Goal: Task Accomplishment & Management: Manage account settings

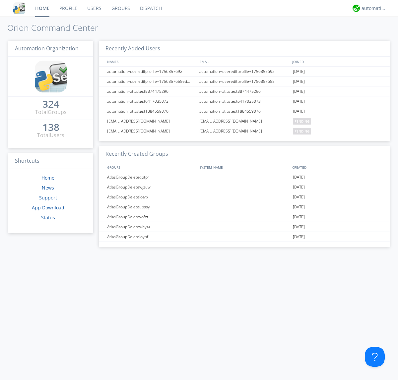
click at [94, 8] on link "Users" at bounding box center [94, 8] width 24 height 17
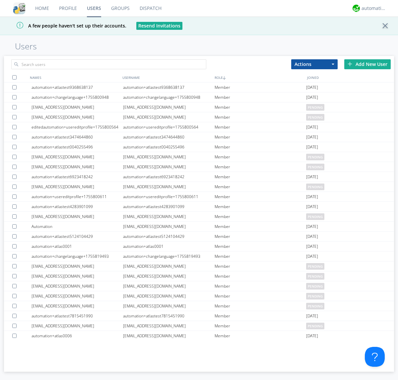
click at [367, 64] on div "Add New User" at bounding box center [367, 64] width 46 height 10
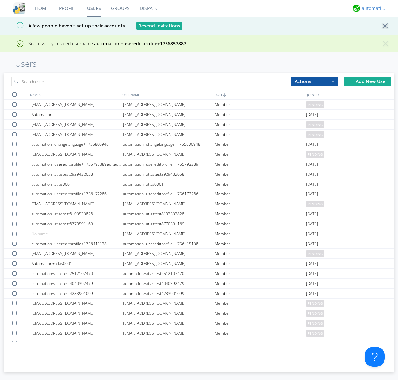
click at [372, 8] on div "automation+atlas" at bounding box center [373, 8] width 25 height 7
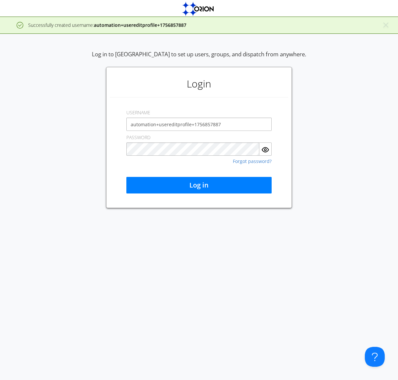
type input "automation+usereditprofile+1756857887"
click at [199, 185] on button "Log in" at bounding box center [198, 185] width 145 height 17
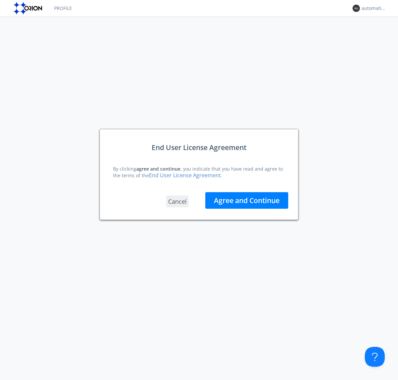
click at [247, 200] on button "Agree and Continue" at bounding box center [246, 200] width 83 height 17
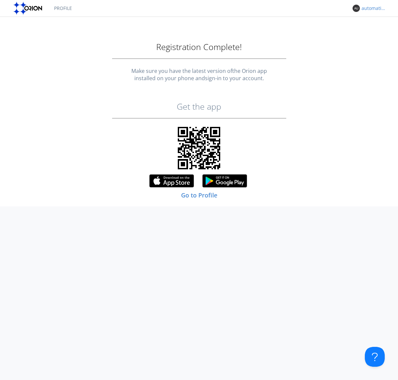
click at [372, 8] on div "automation+usereditprofile+1756857887" at bounding box center [373, 8] width 25 height 7
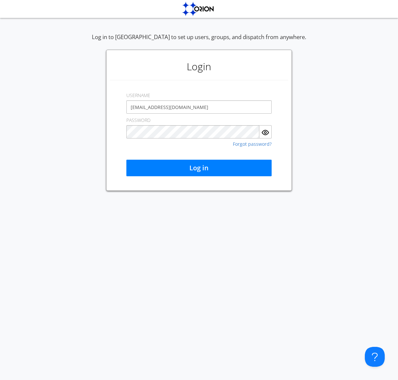
type input "[EMAIL_ADDRESS][DOMAIN_NAME]"
click at [199, 168] on button "Log in" at bounding box center [198, 168] width 145 height 17
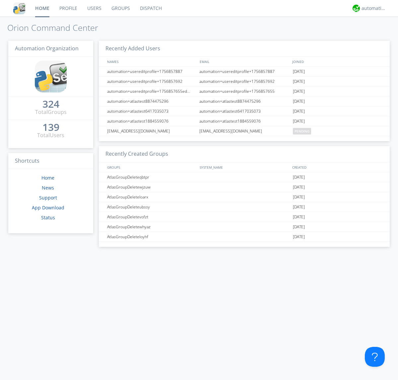
click at [94, 8] on link "Users" at bounding box center [94, 8] width 24 height 17
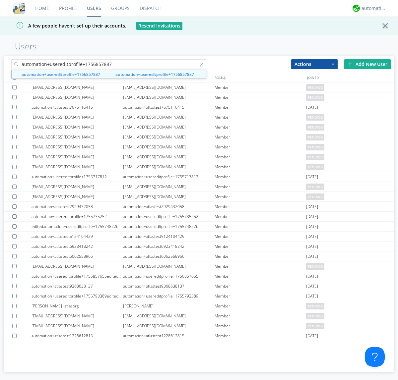
type input "automation+usereditprofile+1756857887"
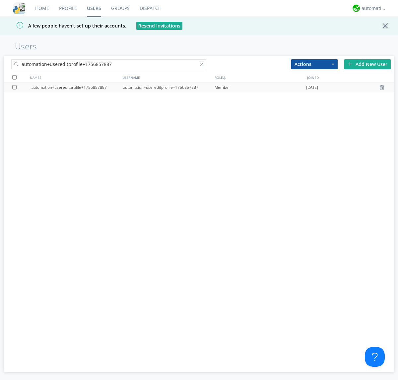
click at [168, 87] on div "automation+usereditprofile+1756857887" at bounding box center [169, 88] width 92 height 10
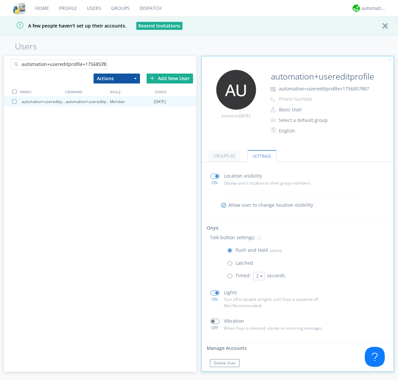
click at [228, 372] on button "Reset Password" at bounding box center [228, 376] width 36 height 8
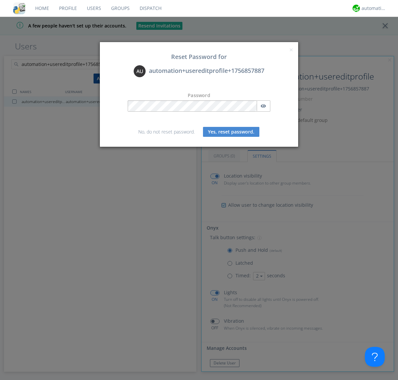
scroll to position [11, 0]
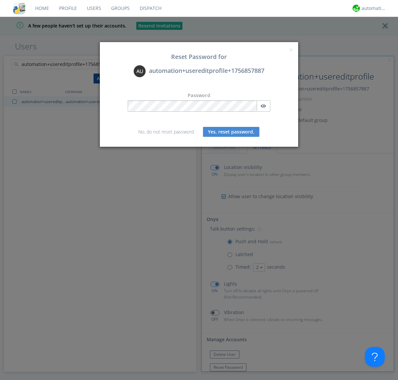
click at [231, 132] on button "Yes, reset password." at bounding box center [231, 132] width 56 height 10
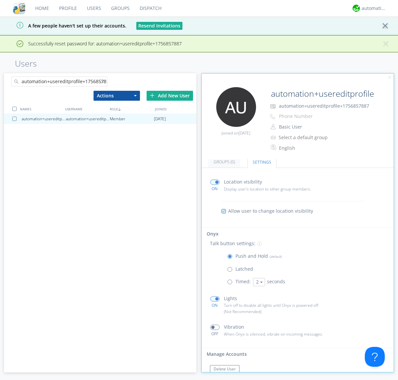
scroll to position [28, 0]
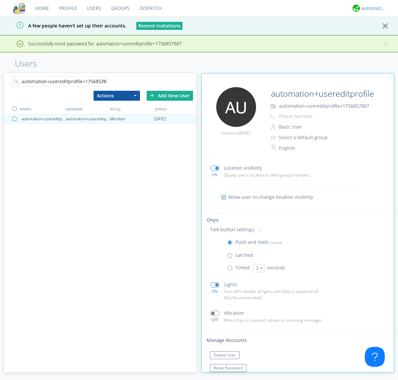
click at [372, 8] on div "automation+atlas" at bounding box center [373, 8] width 25 height 7
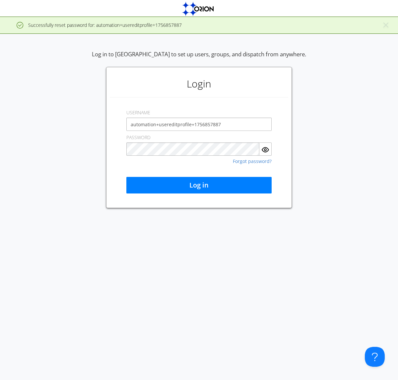
type input "automation+usereditprofile+1756857887"
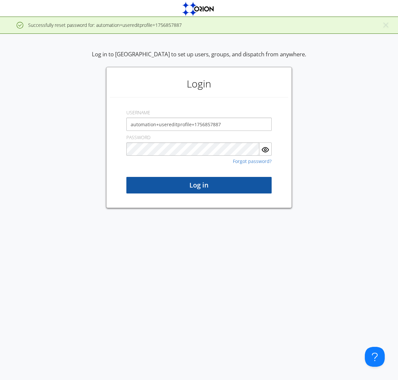
click at [199, 185] on button "Log in" at bounding box center [198, 185] width 145 height 17
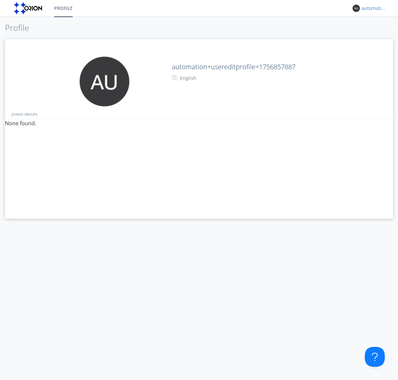
click at [372, 8] on div "automation+usereditprofile+1756857887" at bounding box center [373, 8] width 25 height 7
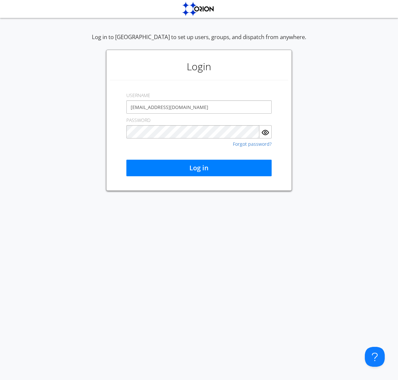
type input "[EMAIL_ADDRESS][DOMAIN_NAME]"
click at [199, 168] on button "Log in" at bounding box center [198, 168] width 145 height 17
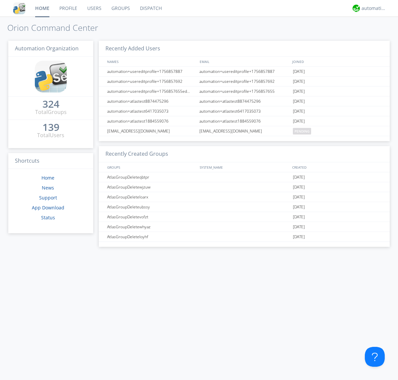
click at [94, 8] on link "Users" at bounding box center [94, 8] width 24 height 17
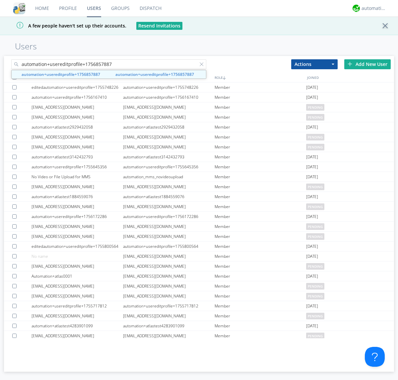
type input "automation+usereditprofile+1756857887"
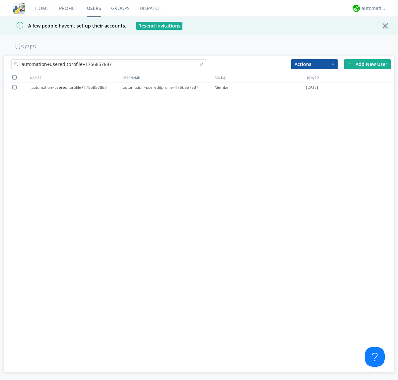
click at [16, 87] on div at bounding box center [15, 87] width 7 height 4
click at [314, 64] on button "Actions" at bounding box center [314, 64] width 46 height 10
click at [0, 0] on link "Delete User" at bounding box center [0, 0] width 0 height 0
